Goal: Find specific page/section: Find specific page/section

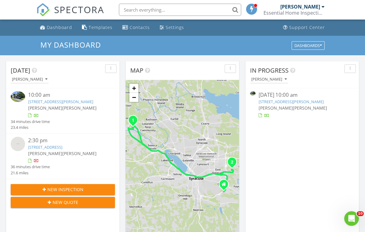
click at [20, 97] on img at bounding box center [18, 96] width 14 height 11
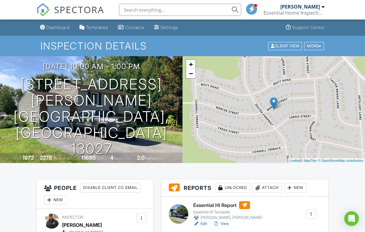
click at [178, 213] on div at bounding box center [179, 214] width 20 height 20
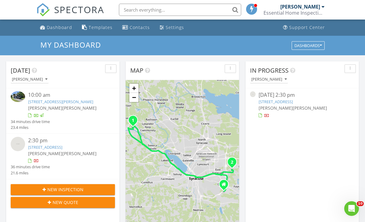
click at [20, 92] on img at bounding box center [18, 96] width 14 height 11
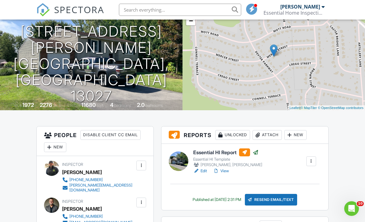
scroll to position [53, 0]
